Goal: Information Seeking & Learning: Check status

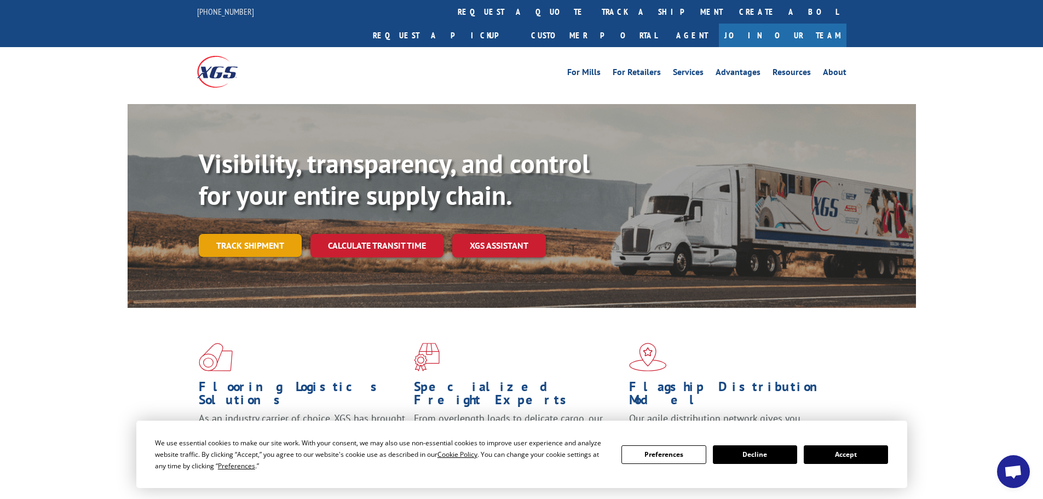
click at [262, 234] on link "Track shipment" at bounding box center [250, 245] width 103 height 23
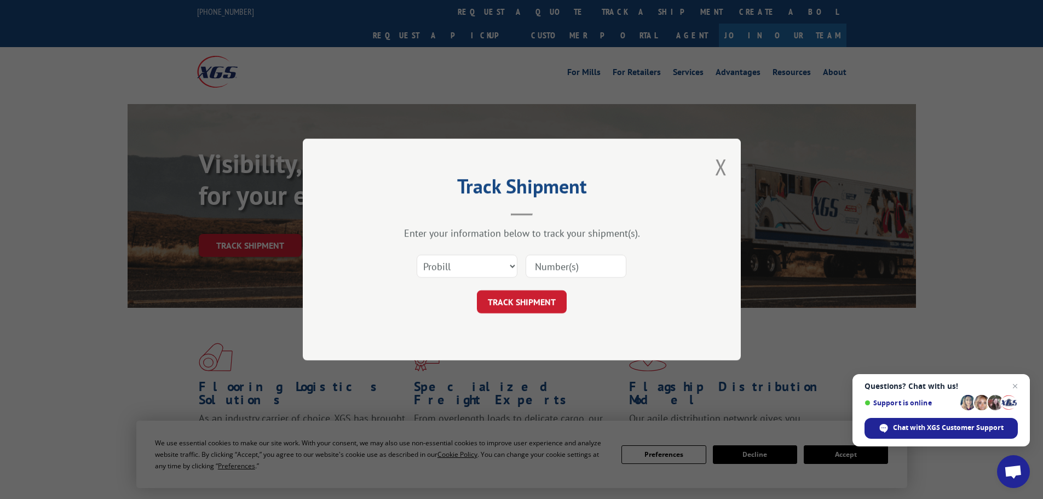
click at [562, 269] on input at bounding box center [576, 266] width 101 height 23
paste input "17639898"
type input "17639898"
click at [523, 306] on button "TRACK SHIPMENT" at bounding box center [522, 301] width 90 height 23
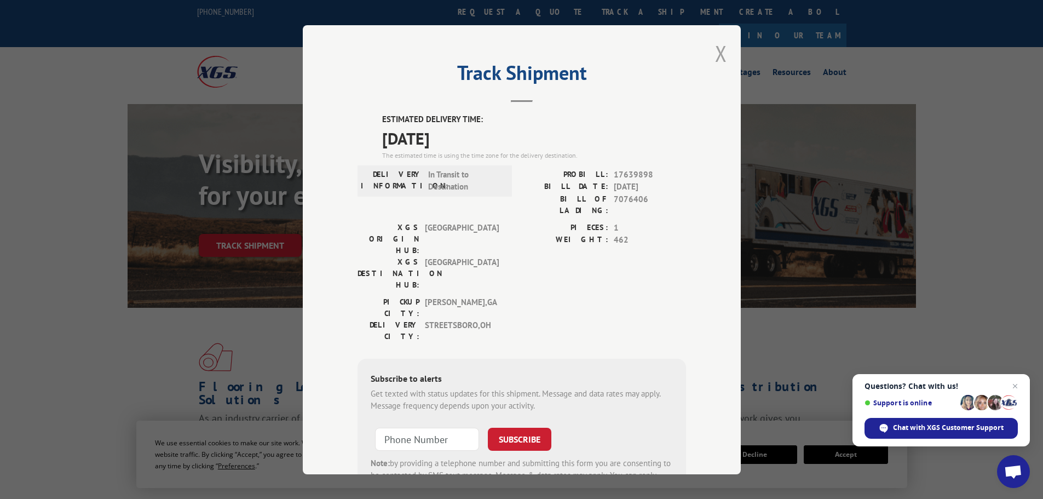
click at [715, 61] on button "Close modal" at bounding box center [721, 53] width 12 height 29
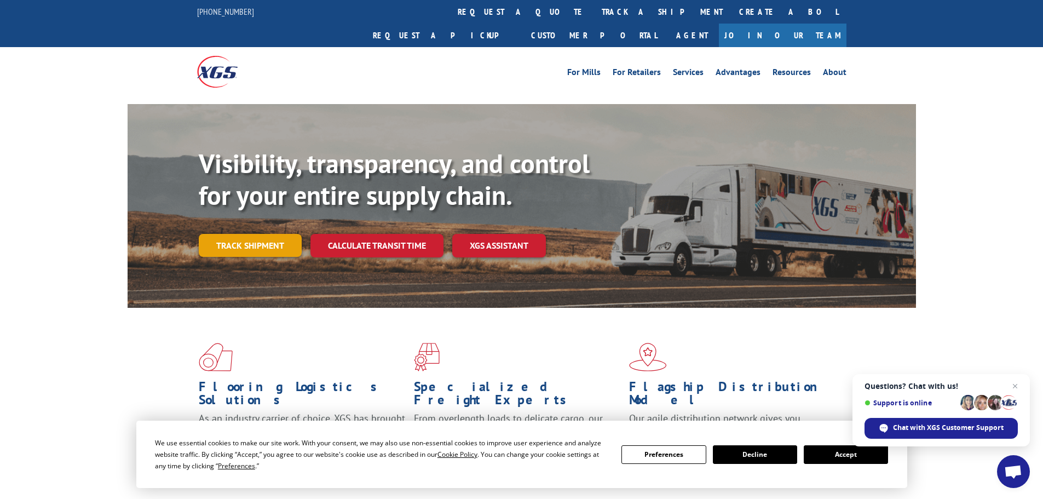
click at [257, 234] on link "Track shipment" at bounding box center [250, 245] width 103 height 23
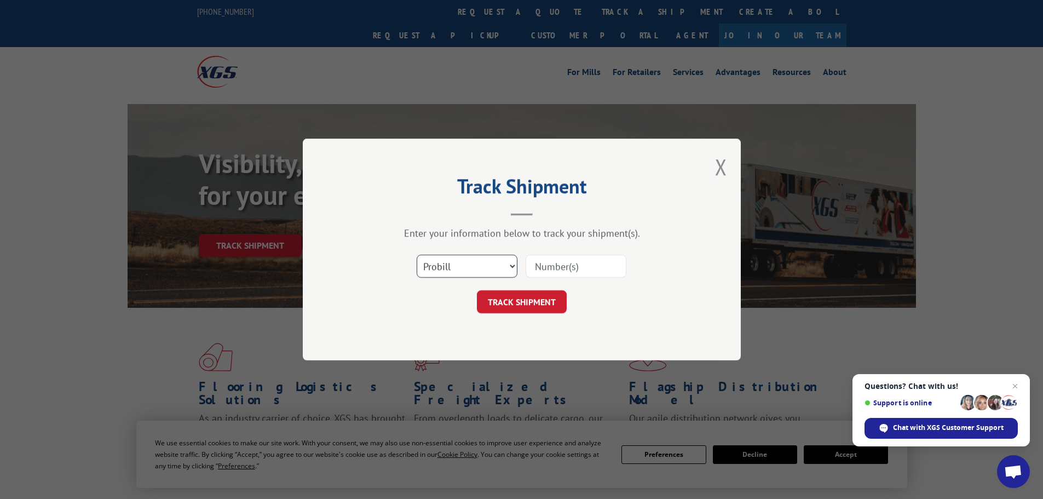
click at [453, 266] on select "Select category... Probill BOL PO" at bounding box center [467, 266] width 101 height 23
select select "bol"
click at [417, 255] on select "Select category... Probill BOL PO" at bounding box center [467, 266] width 101 height 23
paste input "5606207"
type input "5606207"
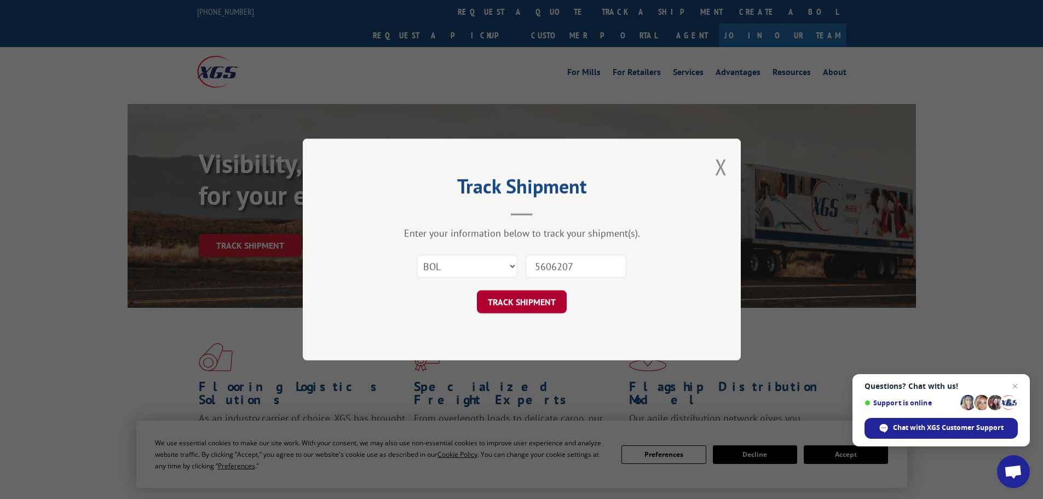
click at [505, 301] on button "TRACK SHIPMENT" at bounding box center [522, 301] width 90 height 23
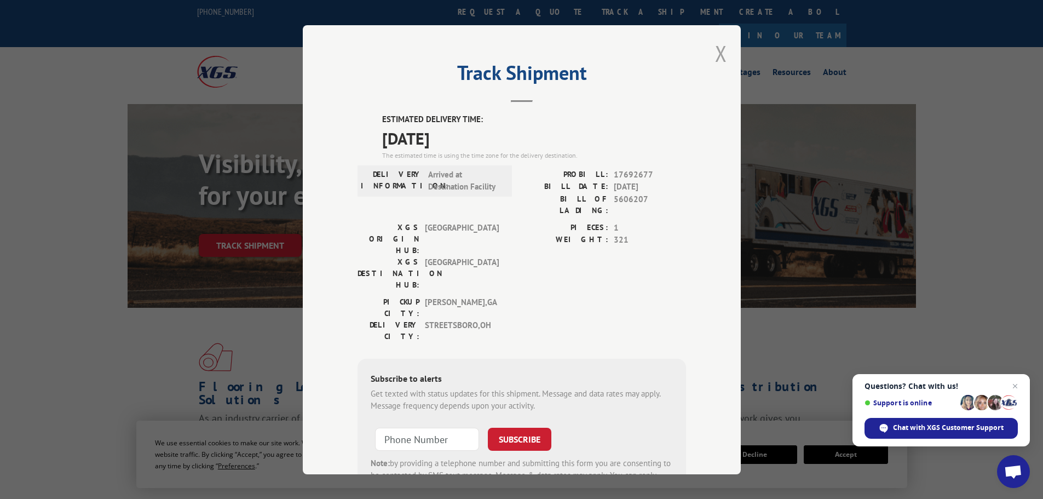
click at [716, 61] on button "Close modal" at bounding box center [721, 53] width 12 height 29
